Goal: Find specific page/section: Find specific page/section

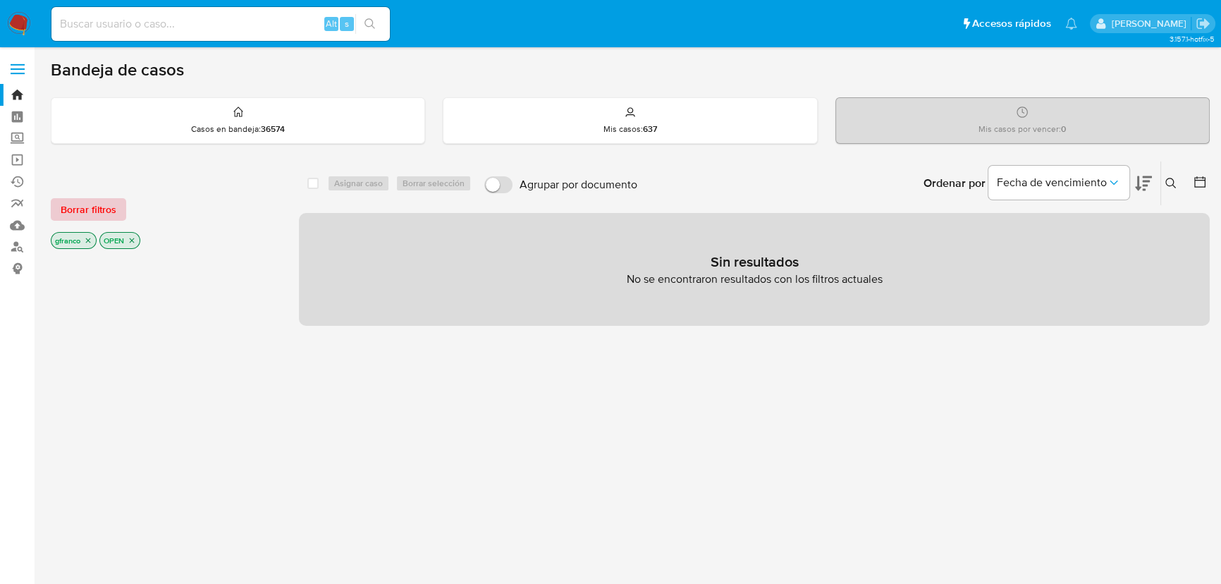
click at [88, 200] on span "Borrar filtros" at bounding box center [89, 210] width 56 height 20
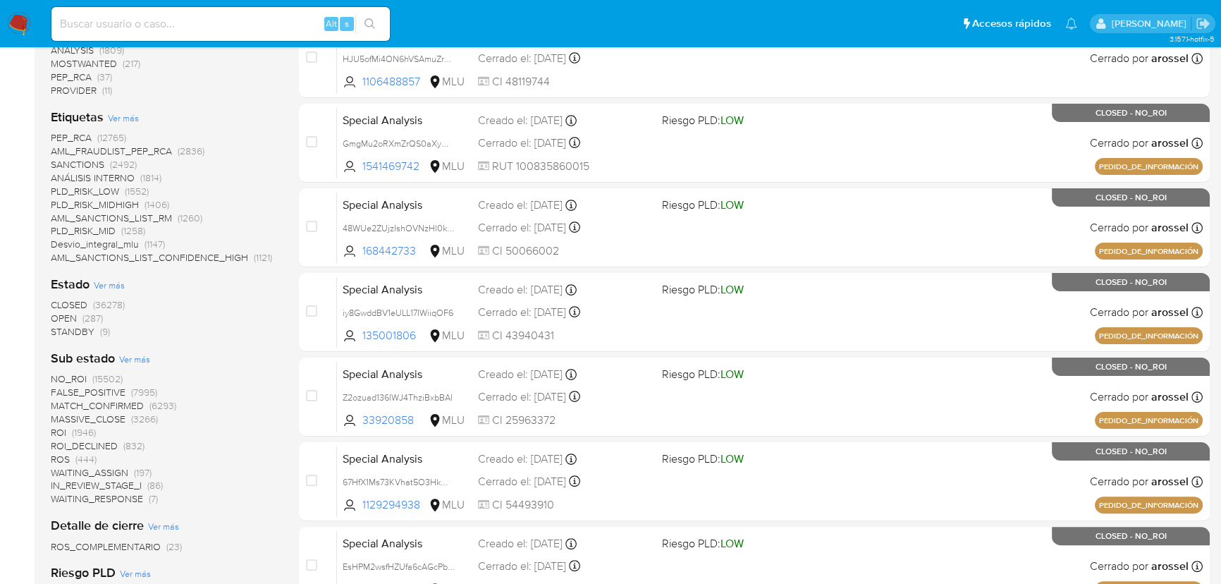
scroll to position [384, 0]
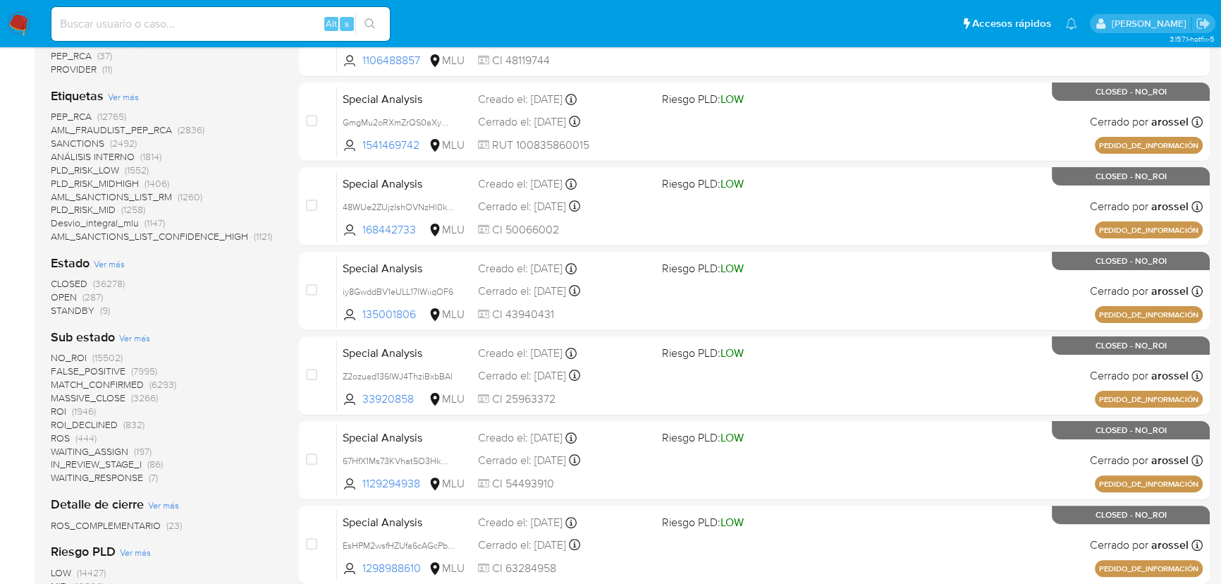
click at [88, 312] on span "STANDBY" at bounding box center [73, 310] width 44 height 14
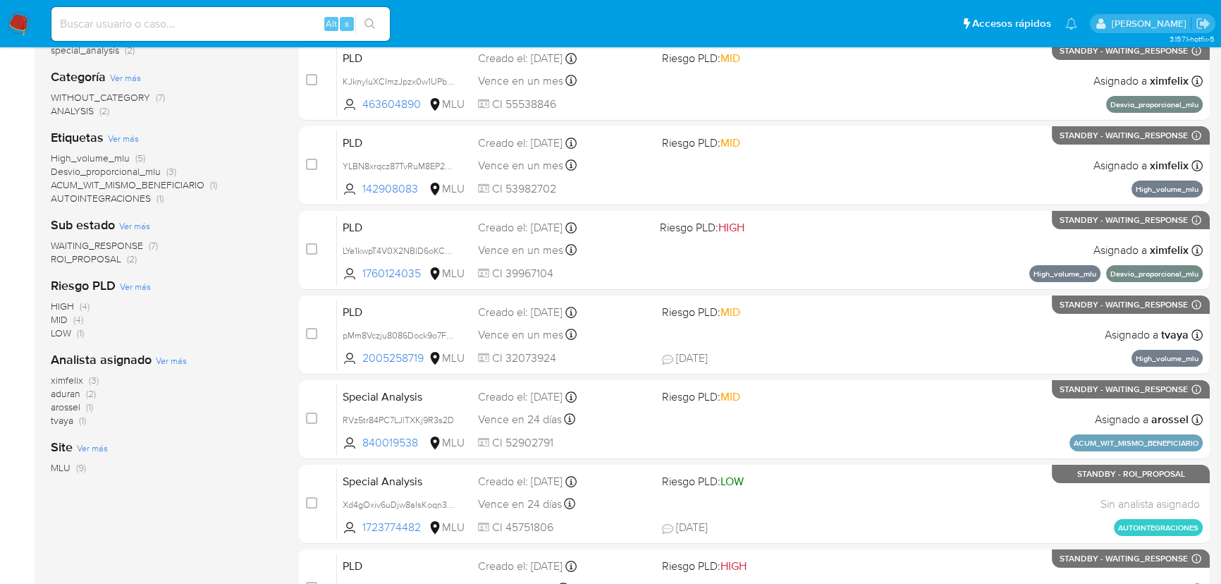
scroll to position [192, 0]
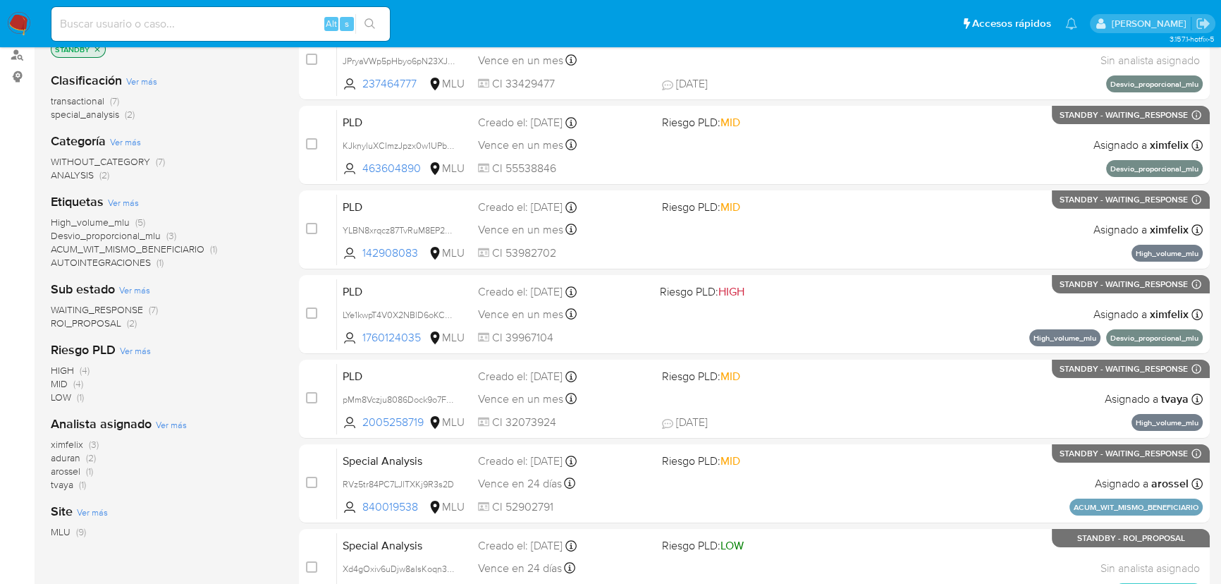
click at [99, 323] on span "ROI_PROPOSAL" at bounding box center [86, 323] width 71 height 14
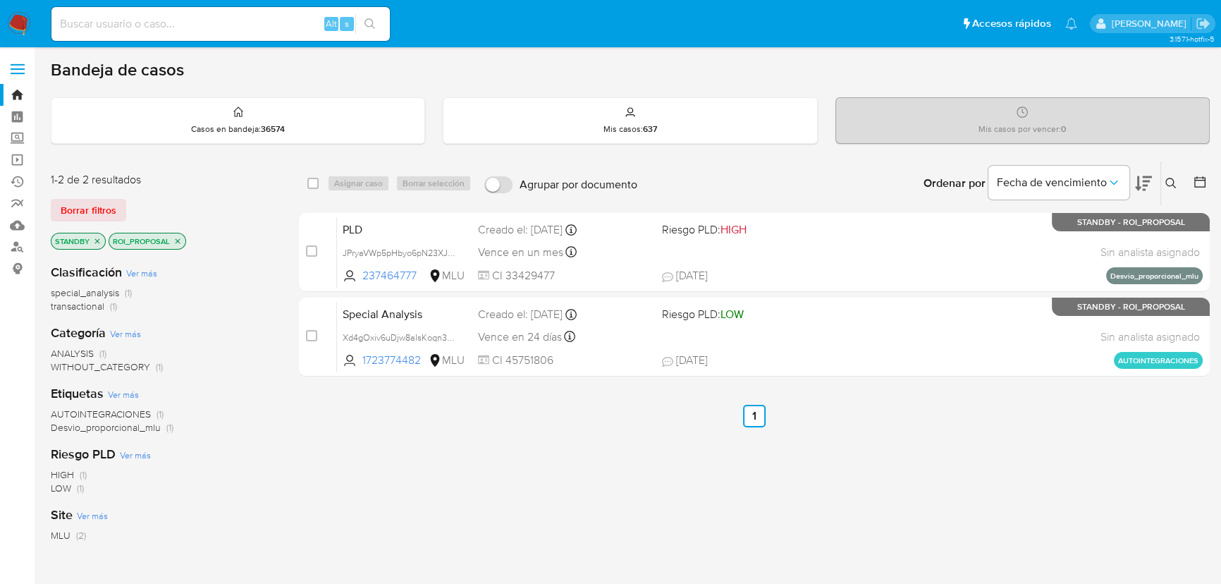
click at [897, 406] on ul "Anterior 1 Siguiente" at bounding box center [754, 416] width 911 height 23
